Goal: Obtain resource: Obtain resource

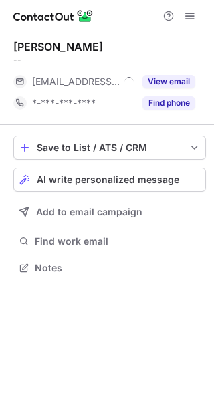
scroll to position [7, 7]
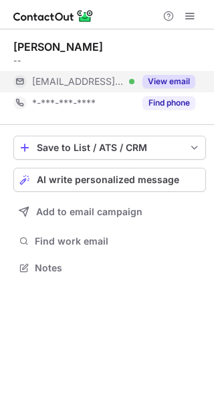
click at [165, 78] on button "View email" at bounding box center [168, 81] width 53 height 13
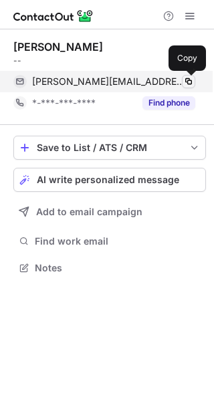
click at [189, 76] on button at bounding box center [188, 81] width 13 height 13
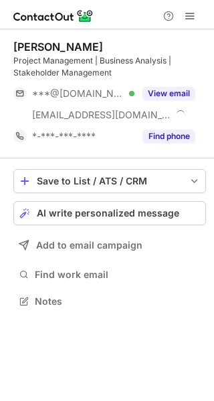
scroll to position [292, 214]
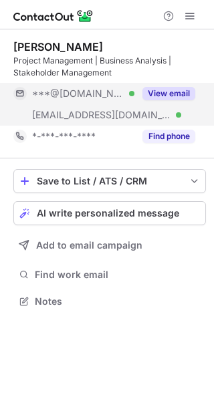
click at [173, 92] on button "View email" at bounding box center [168, 93] width 53 height 13
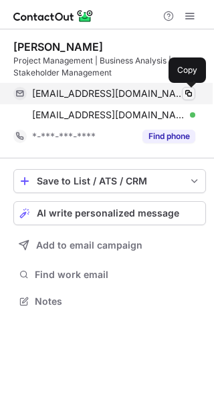
click at [187, 93] on span at bounding box center [188, 93] width 11 height 11
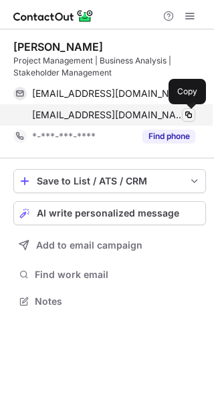
click at [187, 114] on span at bounding box center [188, 115] width 11 height 11
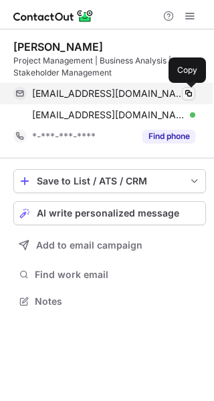
click at [188, 92] on span at bounding box center [188, 93] width 11 height 11
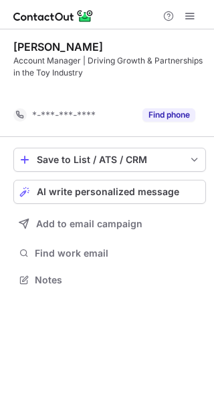
scroll to position [249, 214]
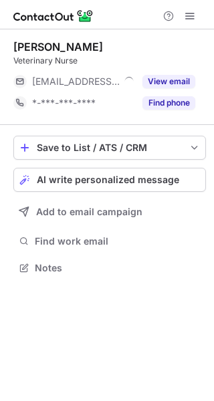
scroll to position [7, 7]
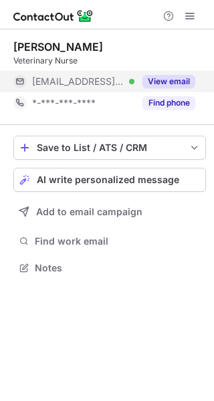
click at [170, 86] on button "View email" at bounding box center [168, 81] width 53 height 13
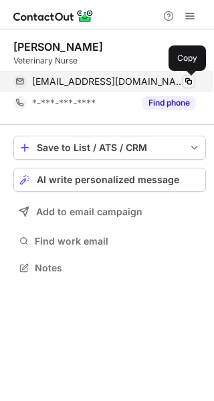
click at [190, 78] on span at bounding box center [188, 81] width 11 height 11
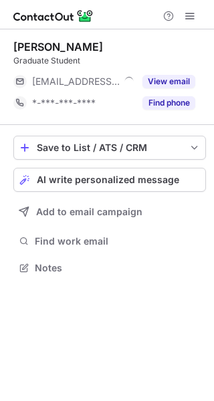
scroll to position [7, 7]
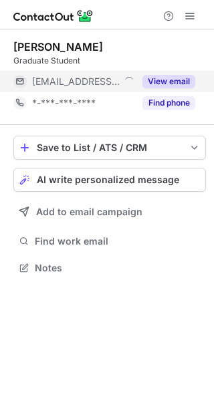
click at [157, 83] on button "View email" at bounding box center [168, 81] width 53 height 13
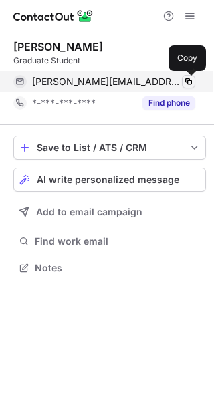
click at [191, 83] on span at bounding box center [188, 81] width 11 height 11
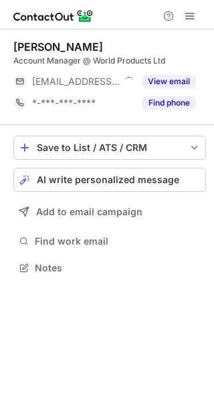
scroll to position [7, 7]
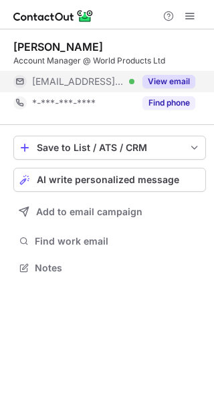
click at [169, 72] on div "View email" at bounding box center [164, 81] width 61 height 21
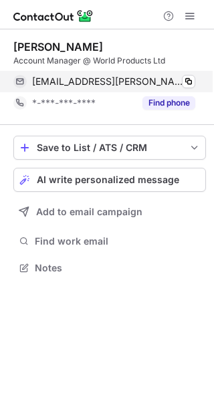
click at [192, 72] on div "[EMAIL_ADDRESS][PERSON_NAME][DOMAIN_NAME] Verified Copy" at bounding box center [104, 81] width 182 height 21
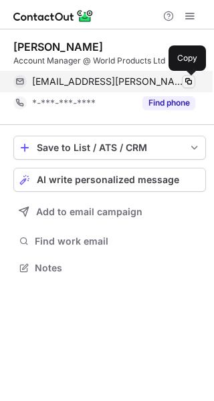
click at [191, 82] on span at bounding box center [188, 81] width 11 height 11
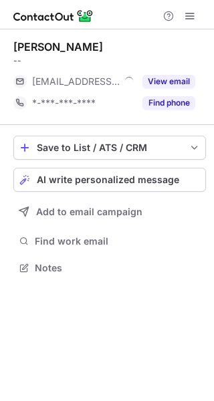
scroll to position [7, 7]
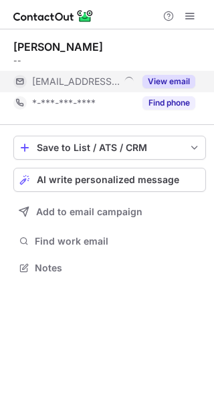
click at [169, 77] on button "View email" at bounding box center [168, 81] width 53 height 13
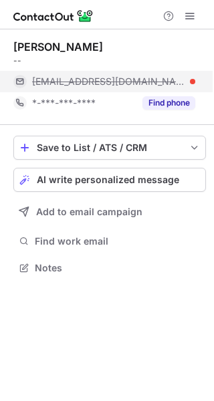
click at [118, 76] on span "niamhmackey@djalexander.co.uk" at bounding box center [108, 82] width 153 height 12
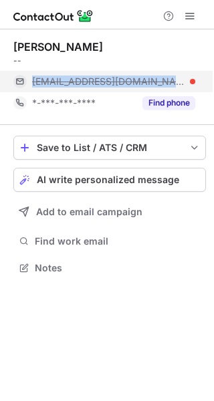
click at [118, 76] on span "niamhmackey@djalexander.co.uk" at bounding box center [108, 82] width 153 height 12
copy span "niamhmackey@djalexander.co.uk"
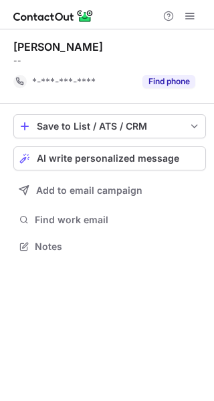
scroll to position [237, 214]
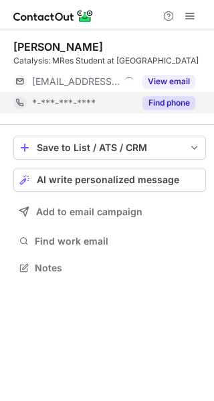
scroll to position [270, 214]
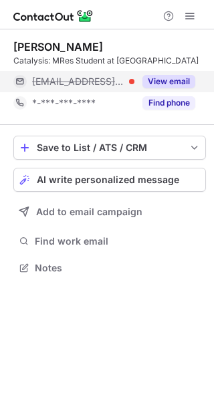
click at [164, 88] on button "View email" at bounding box center [168, 81] width 53 height 13
click at [128, 88] on span "wtakhah@thestrategyworks.com" at bounding box center [108, 82] width 153 height 12
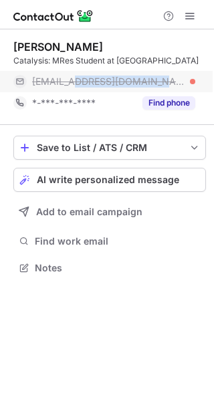
click at [128, 88] on span "wtakhah@thestrategyworks.com" at bounding box center [108, 82] width 153 height 12
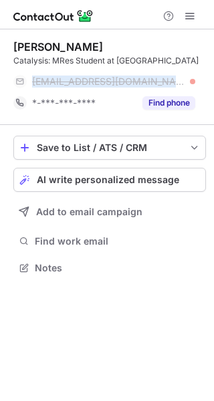
copy span "wtakhah@thestrategyworks.com"
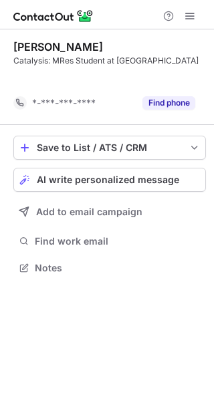
scroll to position [249, 214]
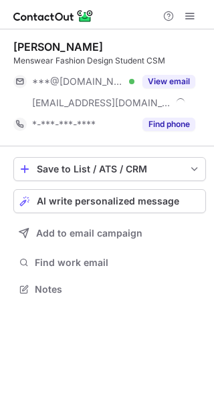
scroll to position [280, 214]
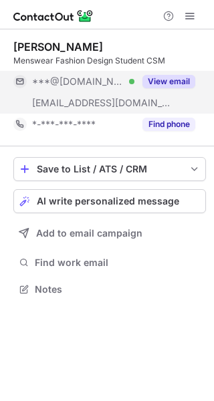
click at [173, 80] on button "View email" at bounding box center [168, 81] width 53 height 13
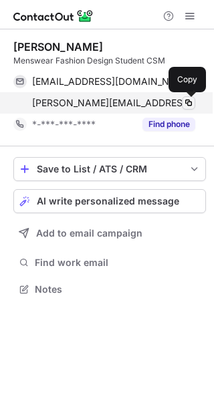
click at [188, 100] on span at bounding box center [188, 103] width 11 height 11
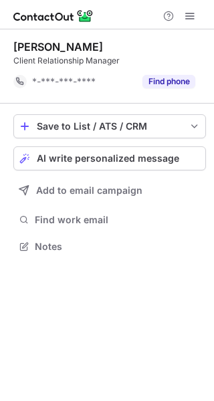
scroll to position [237, 214]
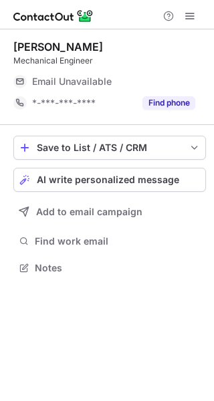
scroll to position [7, 7]
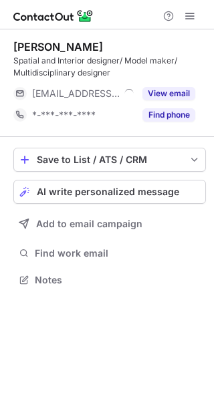
scroll to position [270, 214]
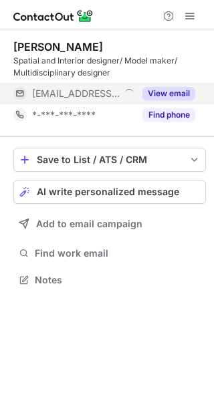
click at [179, 93] on button "View email" at bounding box center [168, 93] width 53 height 13
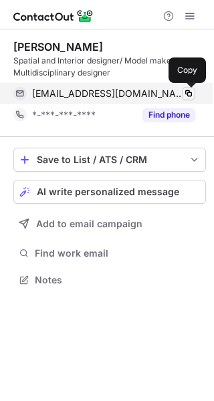
click at [193, 97] on span at bounding box center [188, 93] width 11 height 11
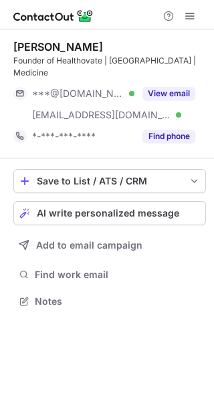
scroll to position [280, 214]
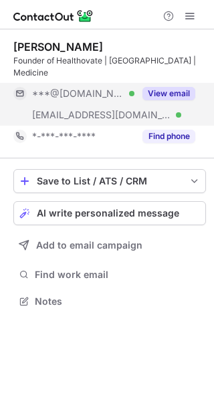
click at [171, 87] on button "View email" at bounding box center [168, 93] width 53 height 13
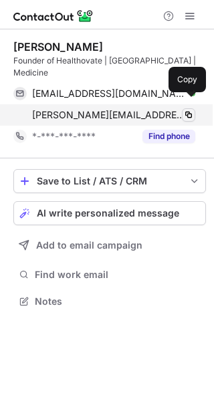
click at [193, 110] on span at bounding box center [188, 115] width 11 height 11
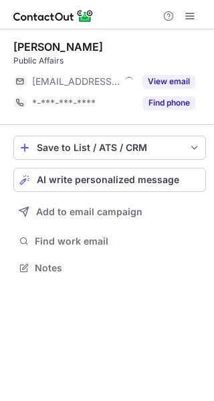
scroll to position [7, 7]
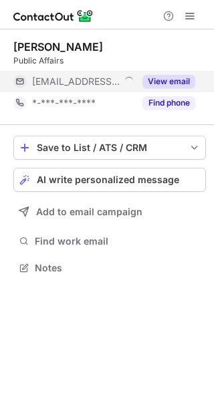
click at [166, 84] on button "View email" at bounding box center [168, 81] width 53 height 13
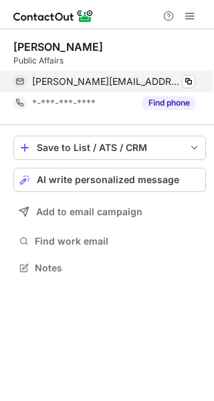
click at [194, 88] on div "samuel@wpi-strategy.com Copy" at bounding box center [104, 81] width 182 height 21
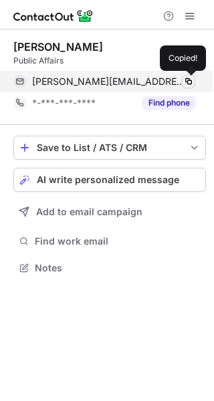
click at [193, 84] on span at bounding box center [188, 81] width 11 height 11
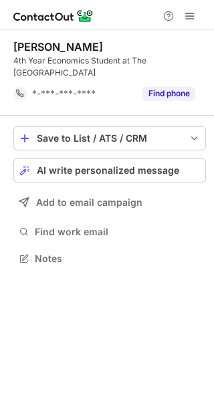
scroll to position [249, 214]
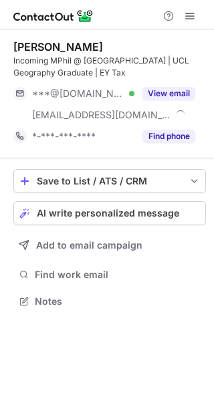
scroll to position [292, 214]
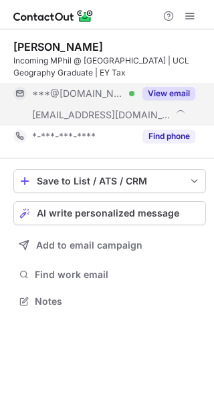
click at [167, 97] on button "View email" at bounding box center [168, 93] width 53 height 13
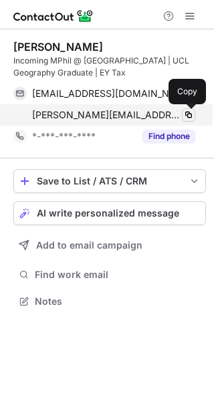
click at [195, 116] on button at bounding box center [188, 114] width 13 height 13
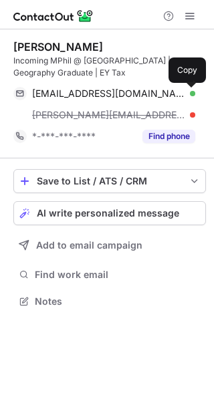
drag, startPoint x: 186, startPoint y: 90, endPoint x: 205, endPoint y: 68, distance: 29.9
click at [186, 90] on span at bounding box center [188, 93] width 11 height 11
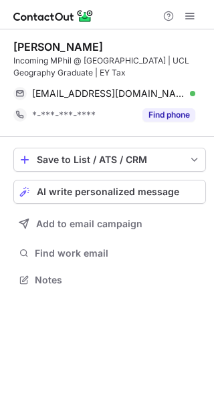
scroll to position [270, 214]
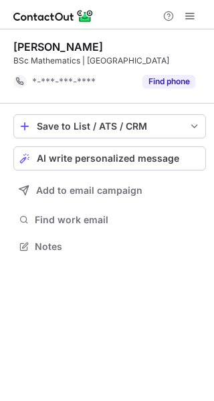
scroll to position [237, 214]
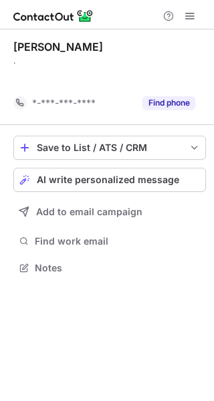
scroll to position [237, 214]
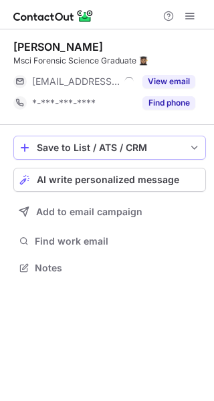
scroll to position [7, 7]
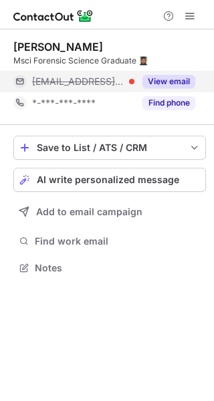
click at [171, 76] on button "View email" at bounding box center [168, 81] width 53 height 13
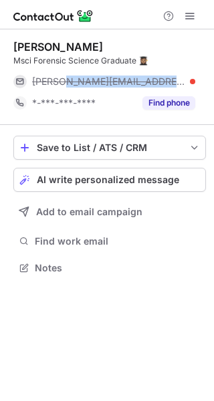
click at [100, 84] on span "emily@antaresdefencesystems.com" at bounding box center [108, 82] width 153 height 12
copy span "emily@antaresdefencesystems.com"
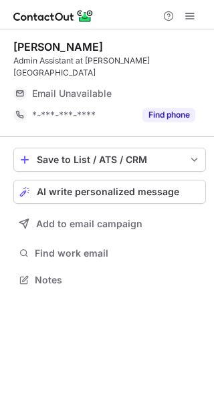
scroll to position [7, 7]
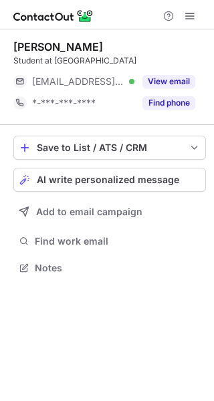
scroll to position [7, 7]
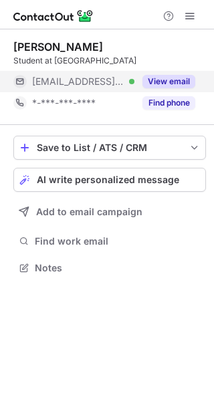
click at [169, 82] on button "View email" at bounding box center [168, 81] width 53 height 13
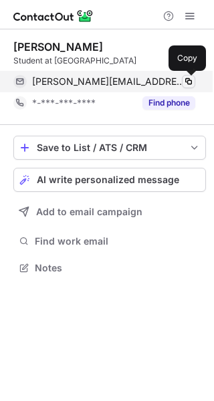
click at [188, 77] on span at bounding box center [188, 81] width 11 height 11
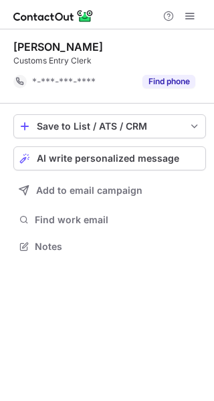
scroll to position [237, 214]
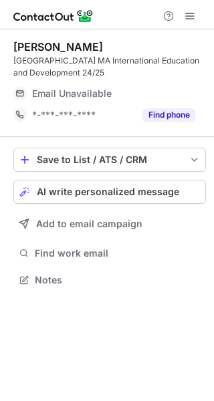
scroll to position [270, 214]
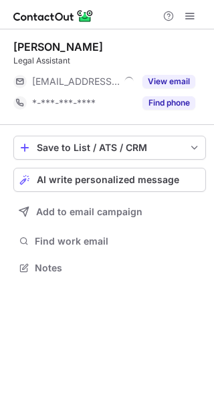
scroll to position [7, 7]
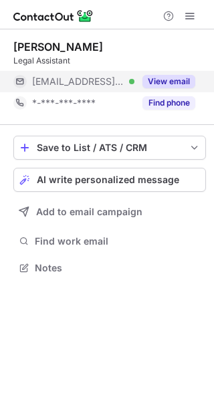
click at [171, 80] on button "View email" at bounding box center [168, 81] width 53 height 13
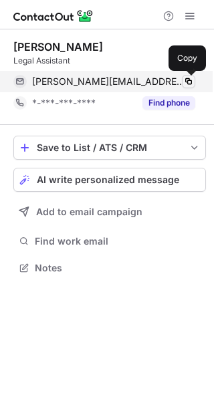
click at [193, 84] on span at bounding box center [188, 81] width 11 height 11
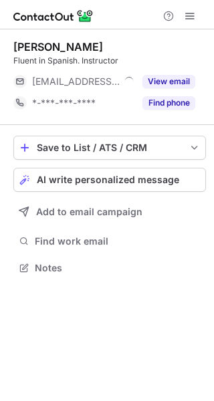
scroll to position [7, 7]
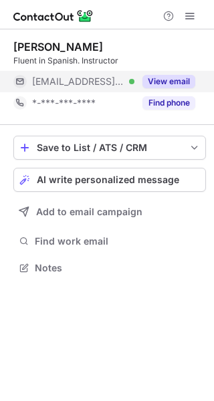
click at [160, 85] on button "View email" at bounding box center [168, 81] width 53 height 13
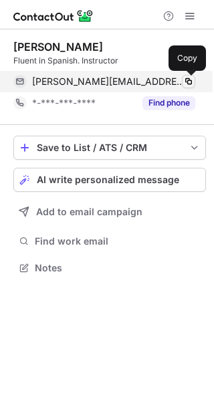
click at [193, 83] on span at bounding box center [188, 81] width 11 height 11
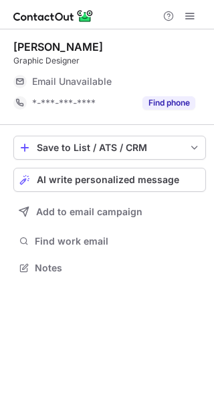
scroll to position [7, 7]
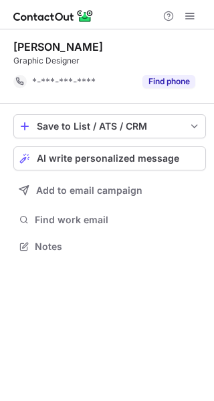
scroll to position [237, 214]
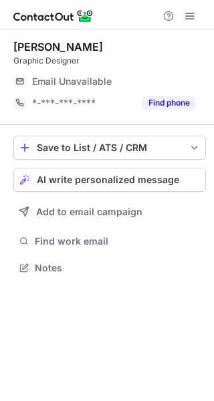
scroll to position [264, 214]
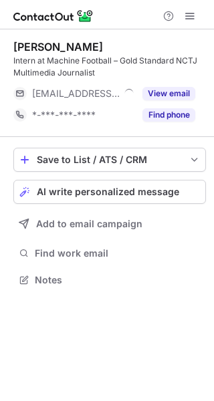
scroll to position [270, 214]
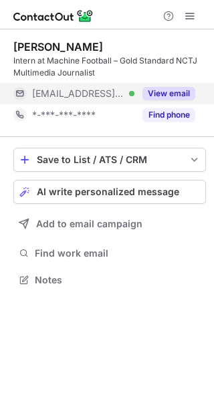
click at [168, 94] on button "View email" at bounding box center [168, 93] width 53 height 13
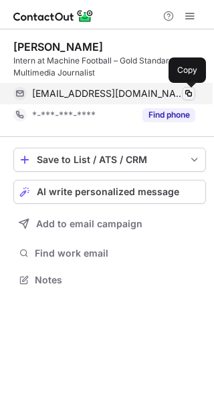
click at [191, 92] on span at bounding box center [188, 93] width 11 height 11
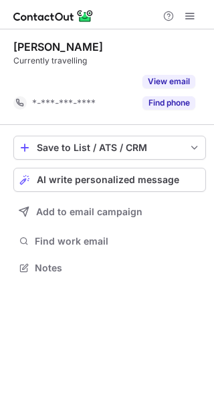
scroll to position [237, 214]
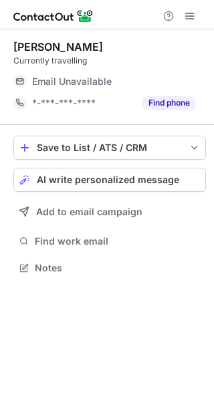
scroll to position [7, 7]
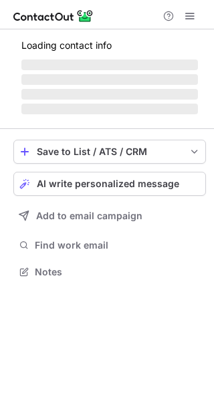
scroll to position [292, 214]
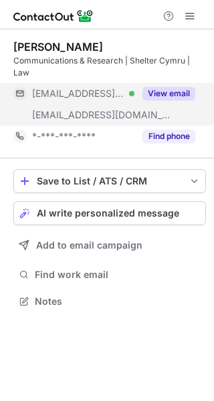
click at [144, 100] on button "View email" at bounding box center [168, 93] width 53 height 13
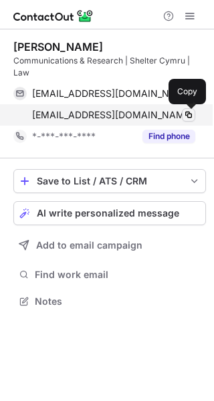
click at [187, 116] on span at bounding box center [188, 115] width 11 height 11
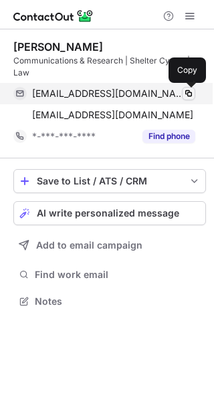
click at [193, 93] on span at bounding box center [188, 93] width 11 height 11
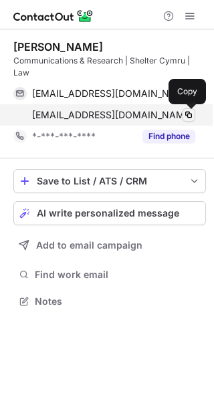
click at [191, 114] on span at bounding box center [188, 115] width 11 height 11
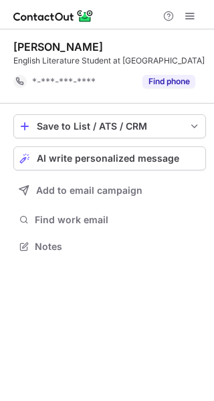
scroll to position [237, 214]
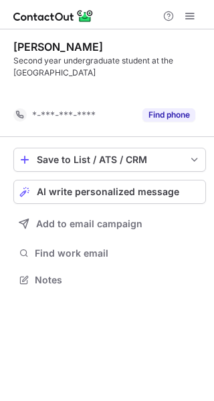
scroll to position [249, 214]
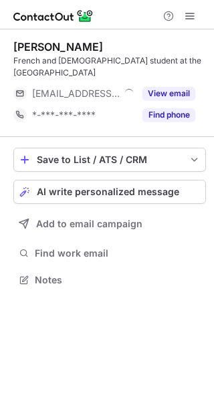
scroll to position [270, 214]
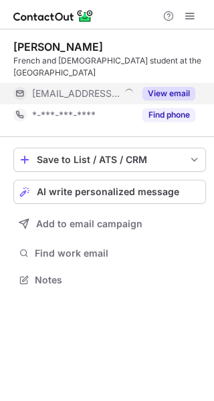
click at [173, 92] on button "View email" at bounding box center [168, 93] width 53 height 13
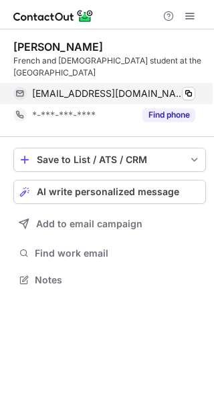
click at [195, 97] on div "matilda@fusion-arts.org Verified Copy" at bounding box center [104, 93] width 182 height 21
click at [187, 97] on span at bounding box center [188, 93] width 11 height 11
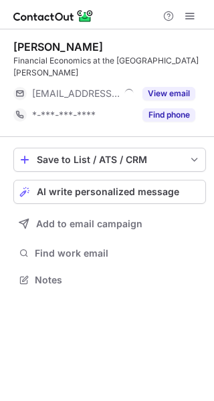
scroll to position [270, 214]
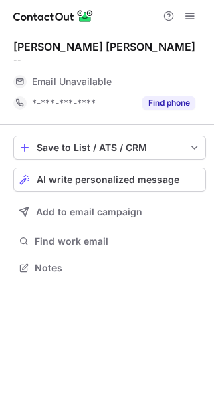
scroll to position [264, 214]
